Goal: Task Accomplishment & Management: Complete application form

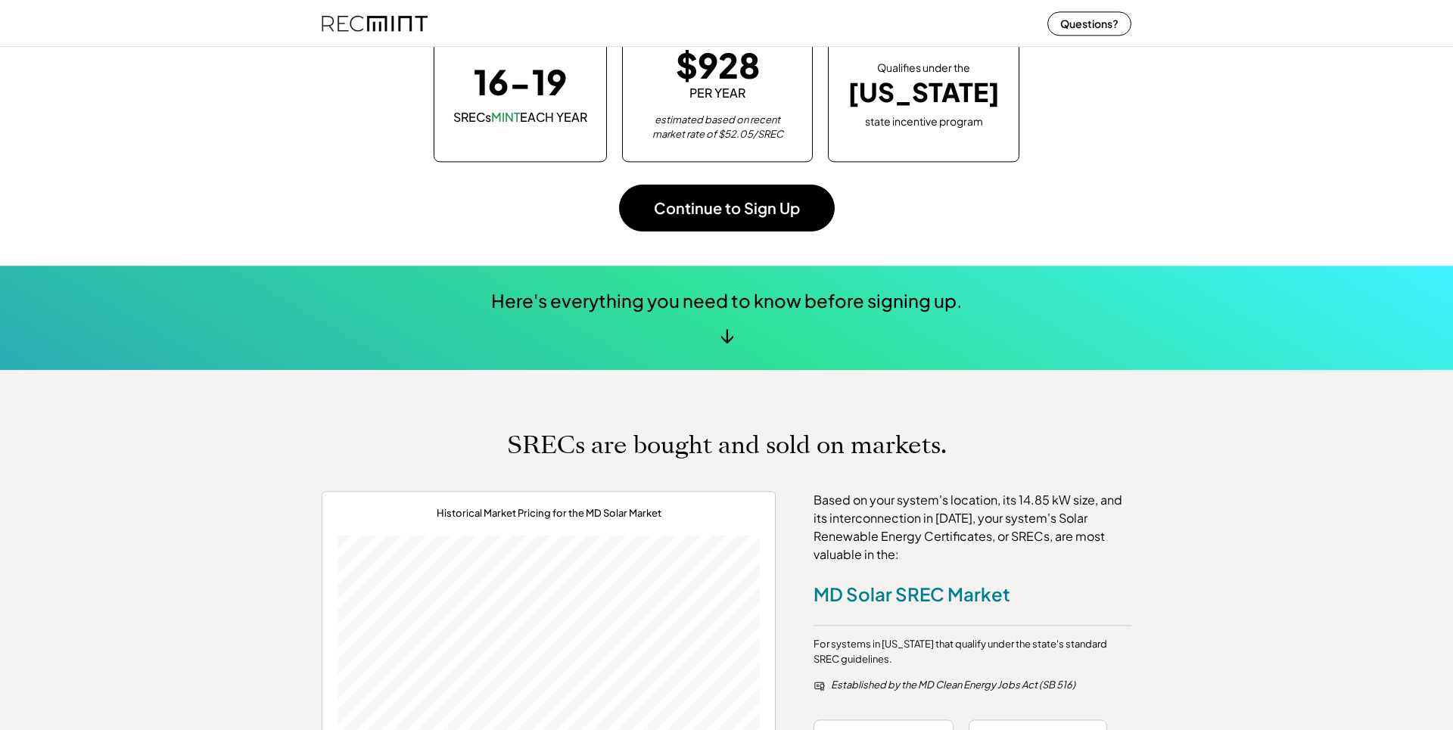
scroll to position [189, 0]
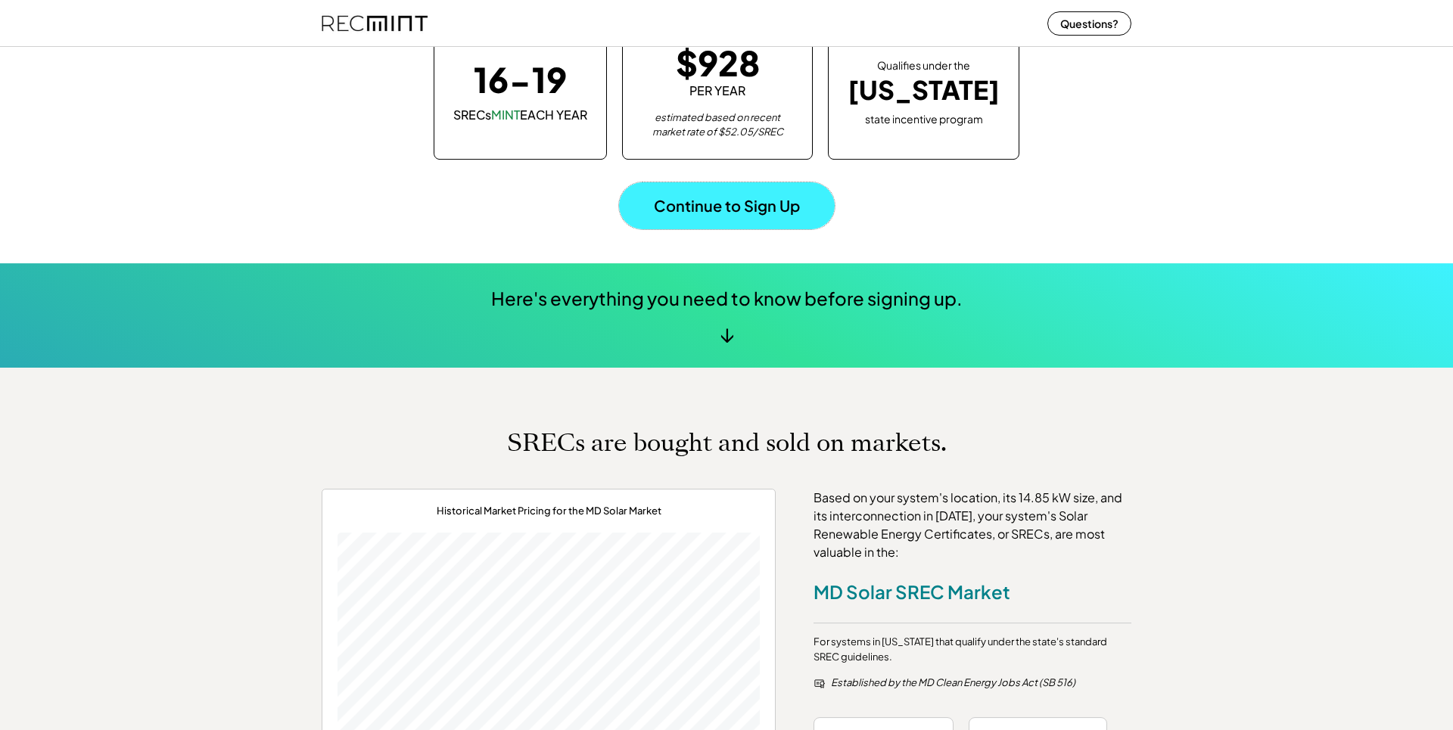
click at [742, 222] on button "Continue to Sign Up" at bounding box center [727, 205] width 216 height 47
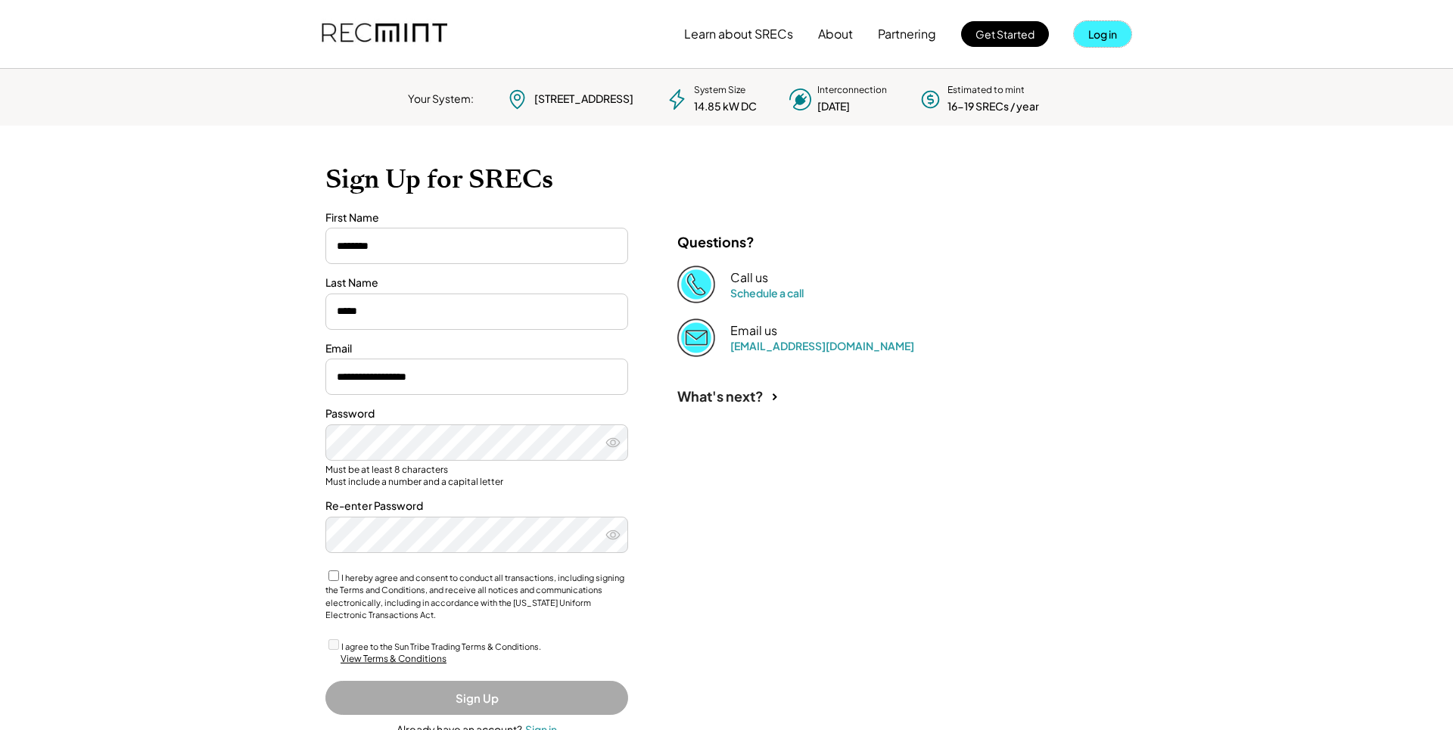
click at [1102, 36] on button "Log in" at bounding box center [1103, 34] width 58 height 26
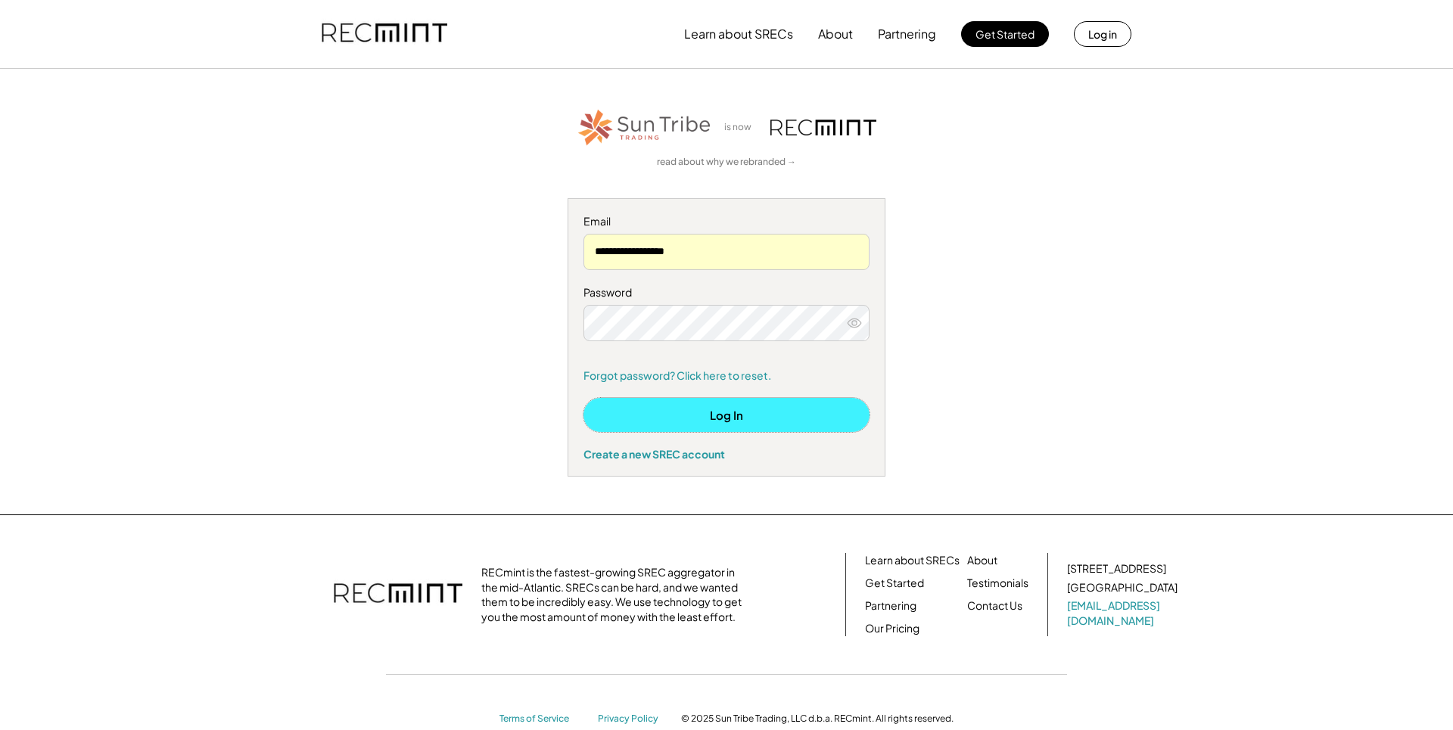
click at [745, 426] on button "Log In" at bounding box center [726, 415] width 286 height 34
